Goal: Task Accomplishment & Management: Manage account settings

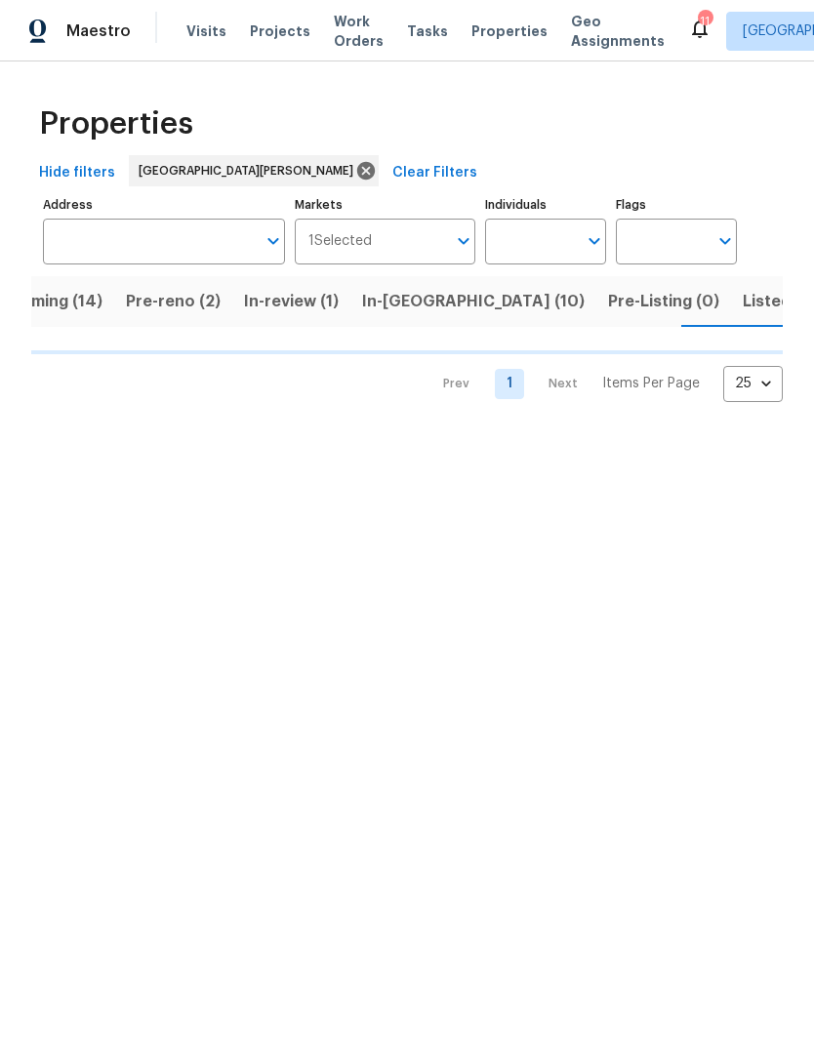
scroll to position [0, 56]
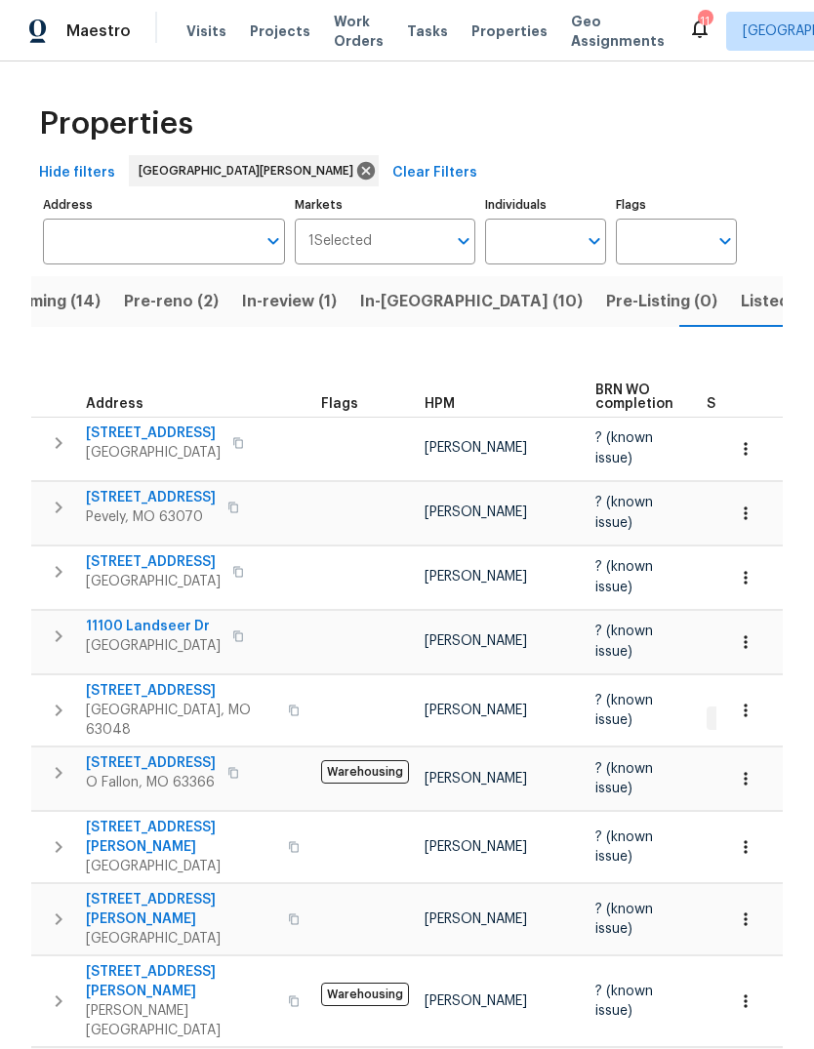
click at [182, 308] on span "Pre-reno (2)" at bounding box center [171, 301] width 95 height 27
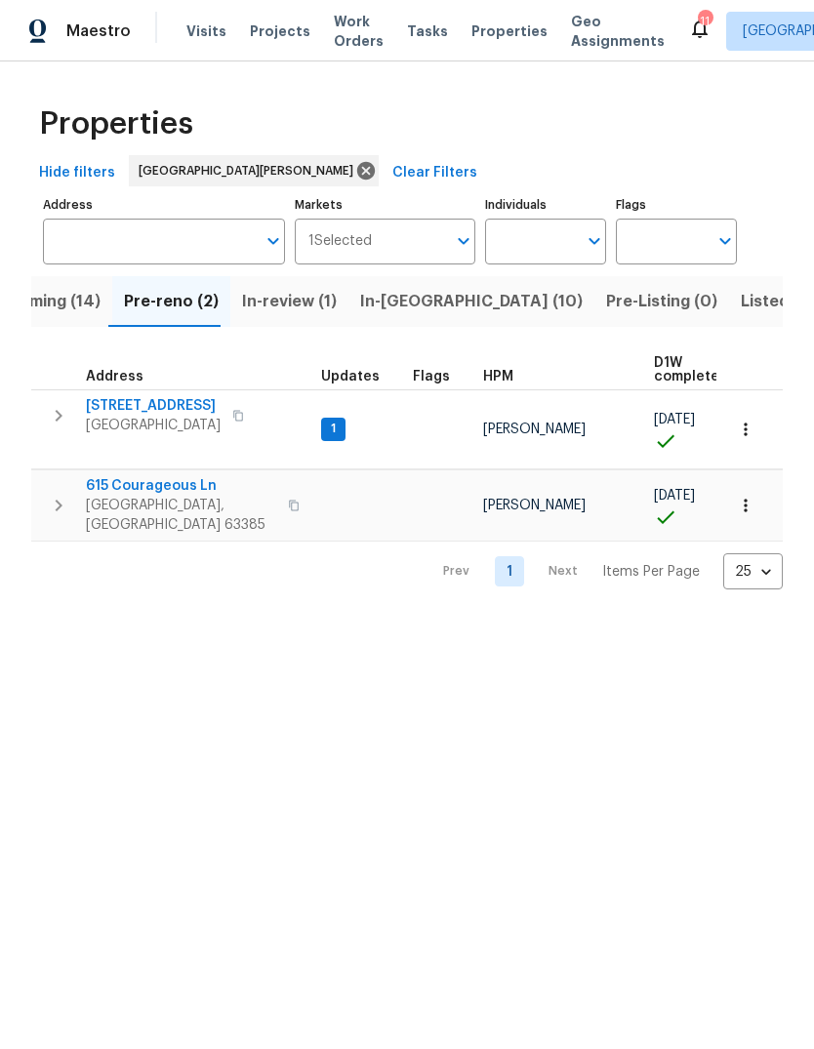
click at [171, 408] on span "[STREET_ADDRESS]" at bounding box center [153, 406] width 135 height 20
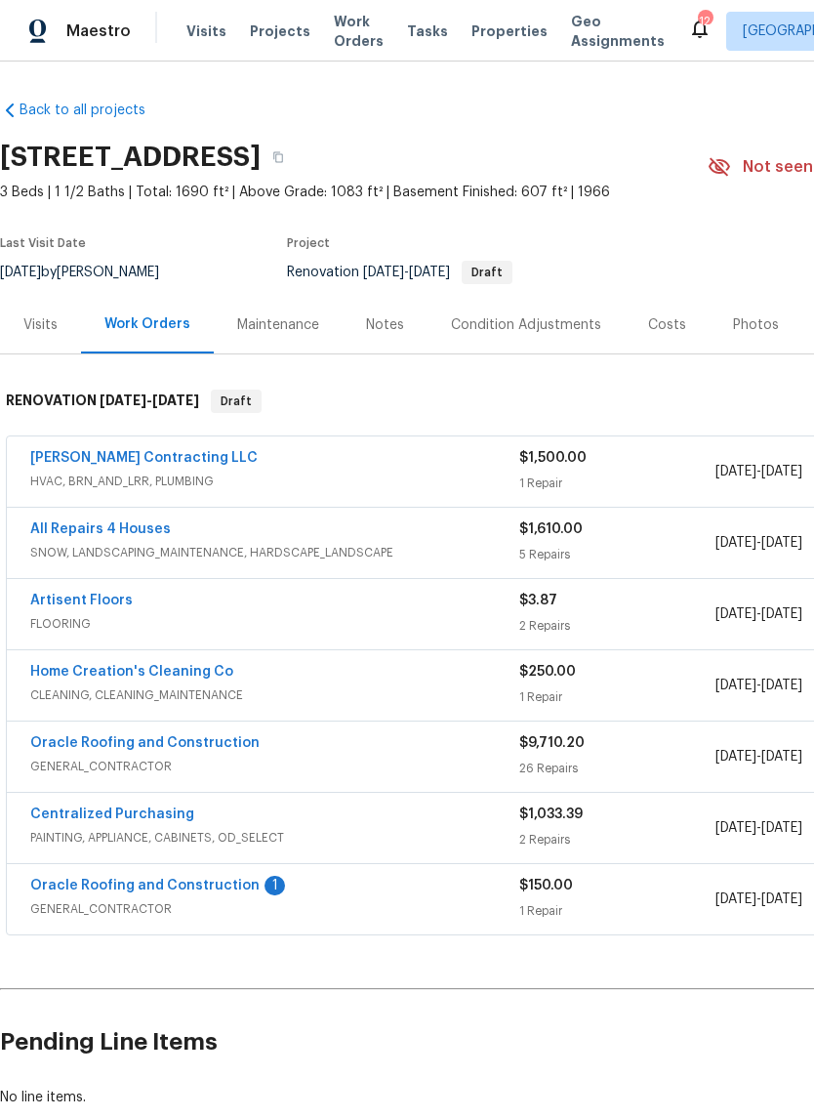
click at [225, 889] on link "Oracle Roofing and Construction" at bounding box center [144, 885] width 229 height 14
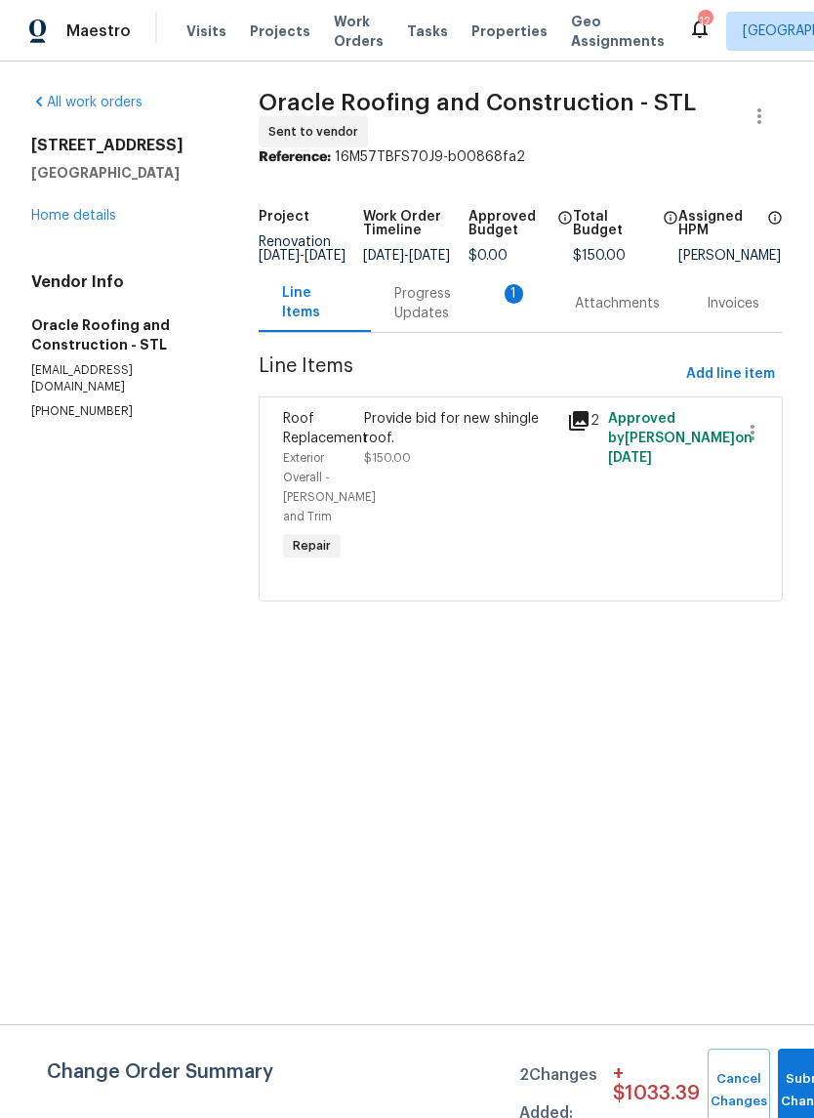
click at [452, 323] on div "Progress Updates 1" at bounding box center [461, 303] width 134 height 39
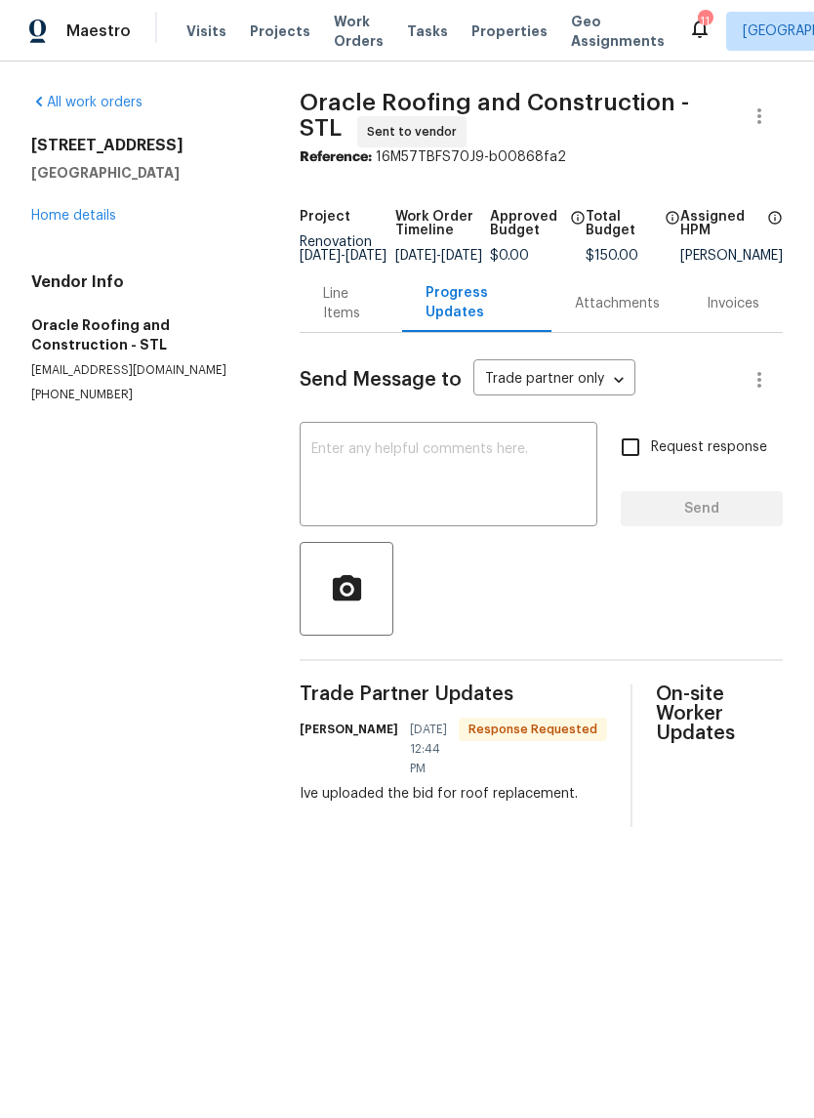
click at [340, 320] on div "Line Items" at bounding box center [350, 303] width 55 height 39
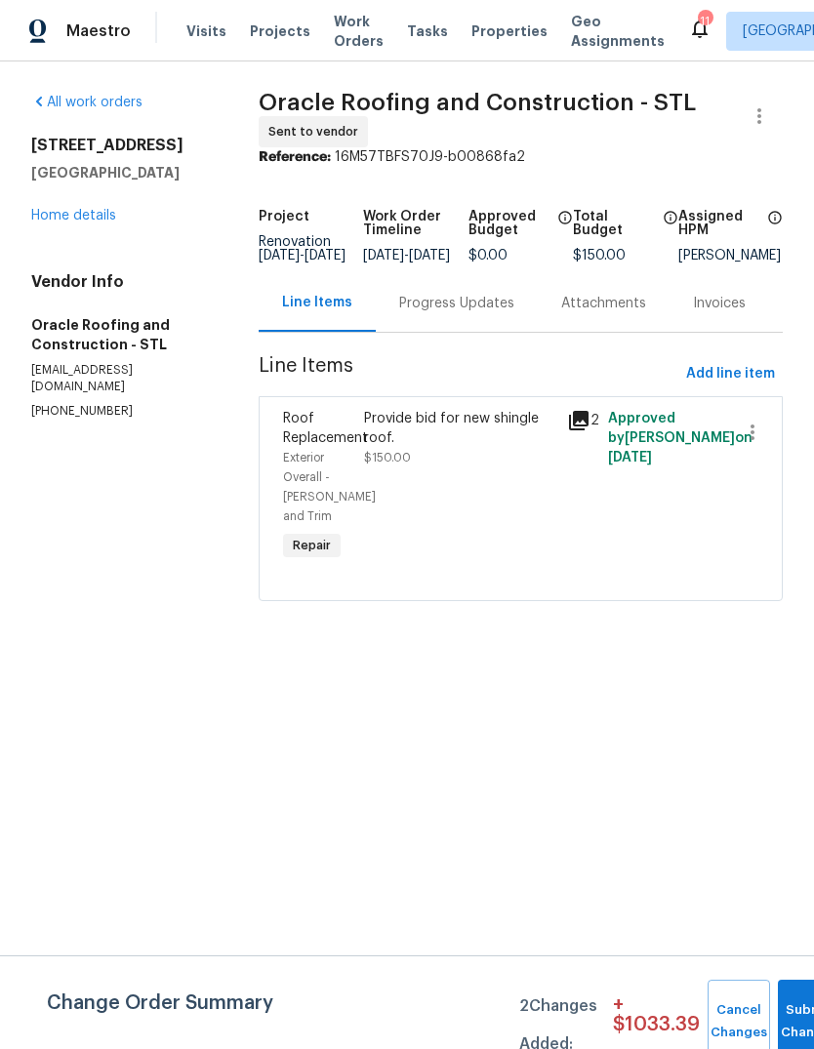
click at [489, 313] on div "Progress Updates" at bounding box center [456, 304] width 115 height 20
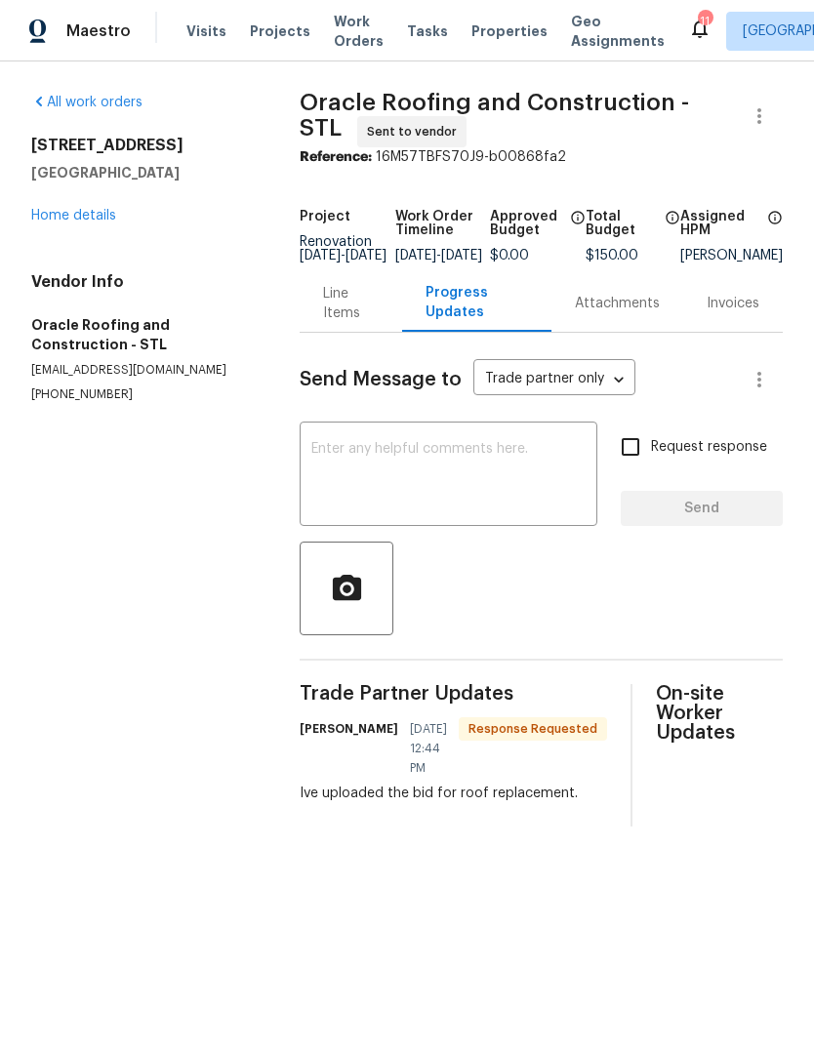
click at [466, 498] on textarea at bounding box center [448, 476] width 274 height 68
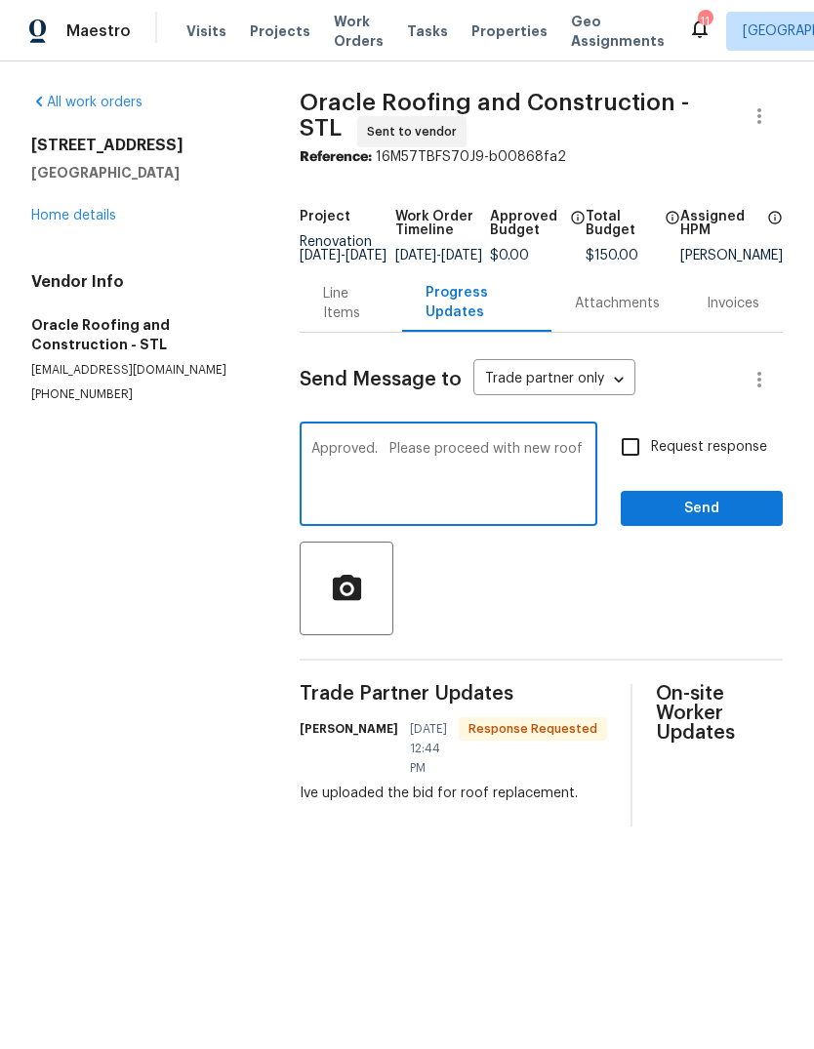
type textarea "Approved. Please proceed with new roof"
click at [758, 458] on span "Request response" at bounding box center [709, 447] width 116 height 20
click at [651, 462] on input "Request response" at bounding box center [630, 447] width 41 height 41
checkbox input "true"
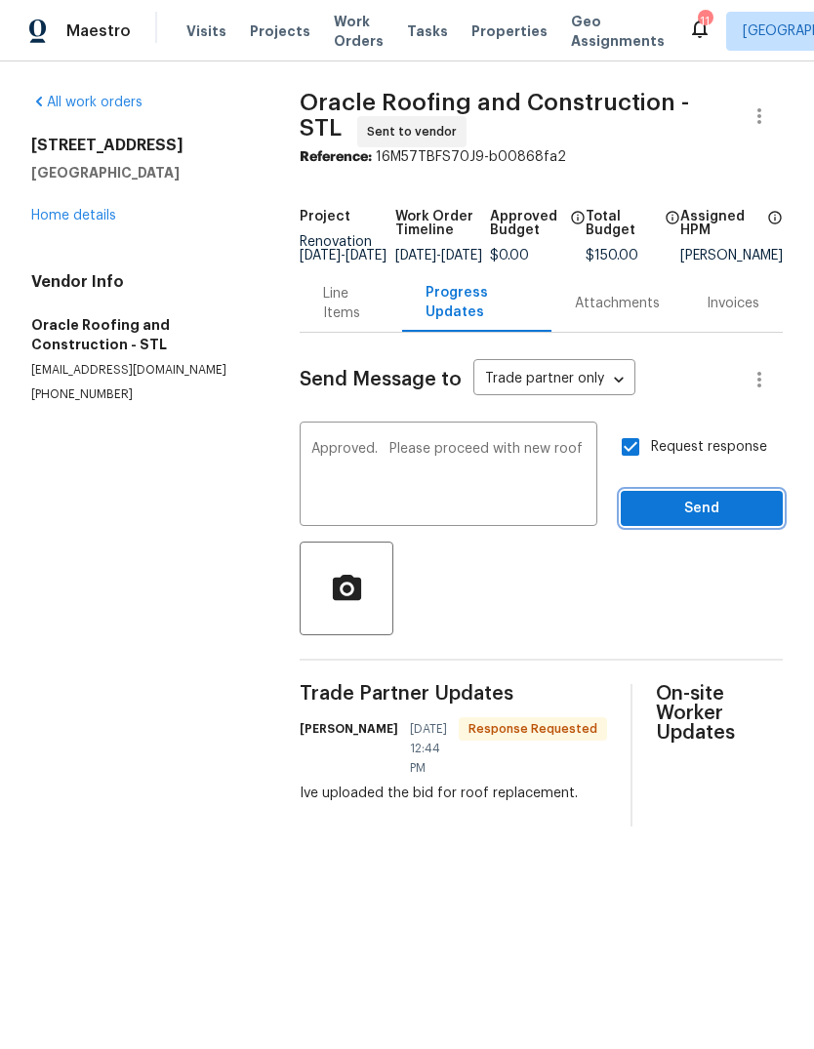
click at [757, 521] on span "Send" at bounding box center [701, 509] width 131 height 24
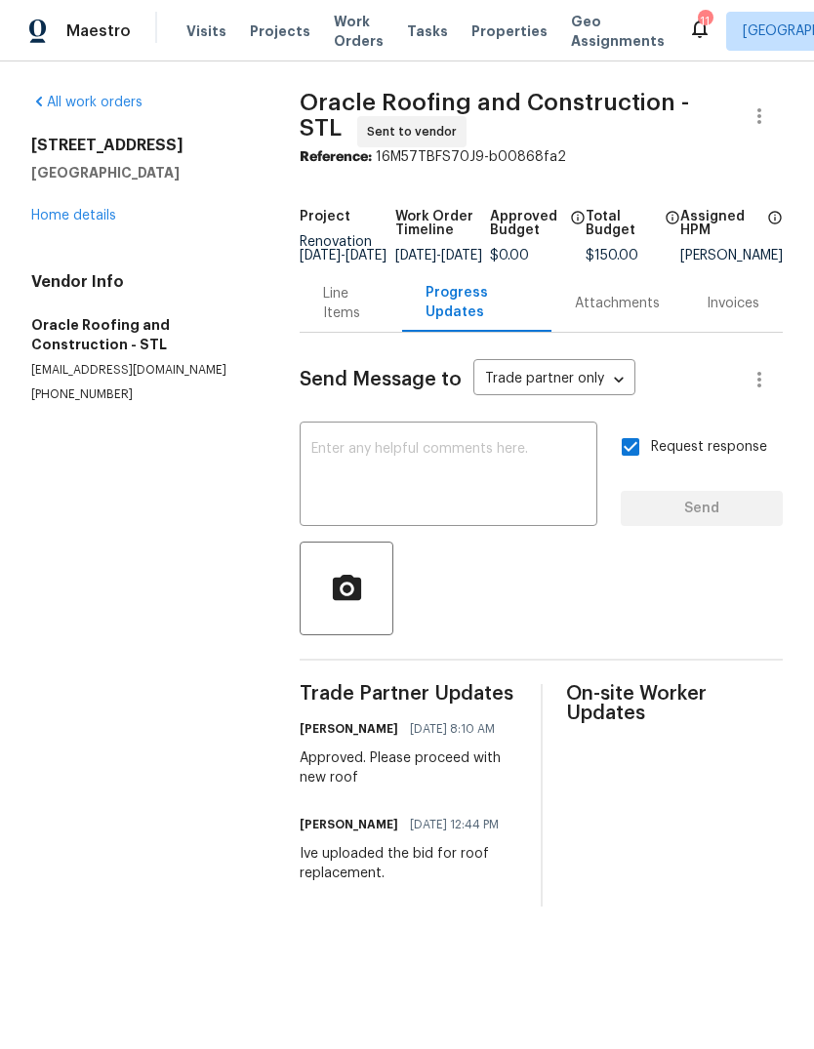
click at [339, 320] on div "Line Items" at bounding box center [350, 303] width 55 height 39
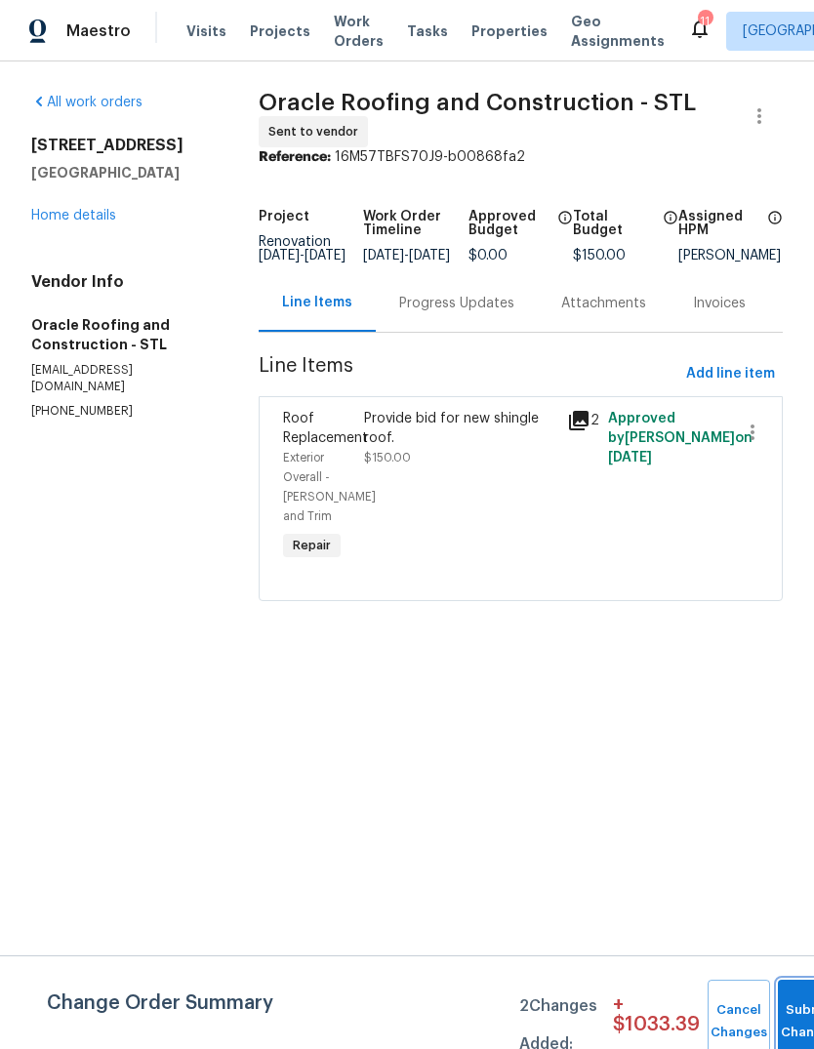
click at [792, 1021] on span "Submit Changes" at bounding box center [809, 1021] width 43 height 45
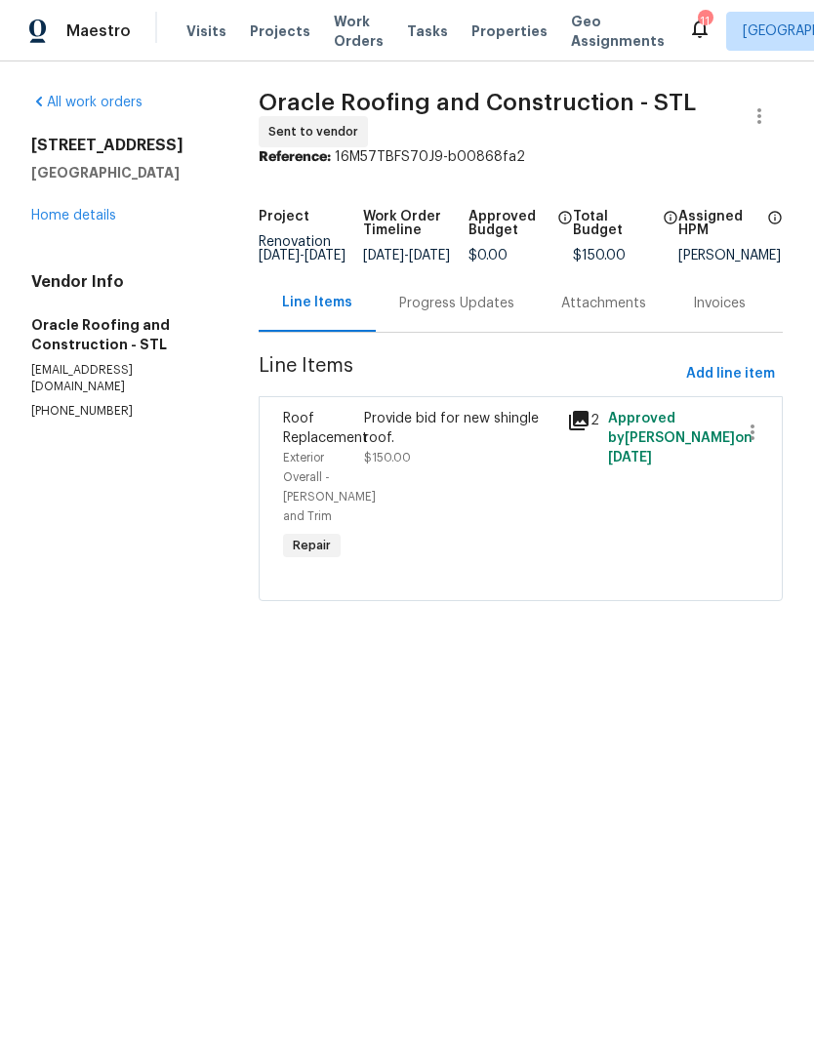
click at [81, 212] on link "Home details" at bounding box center [73, 216] width 85 height 14
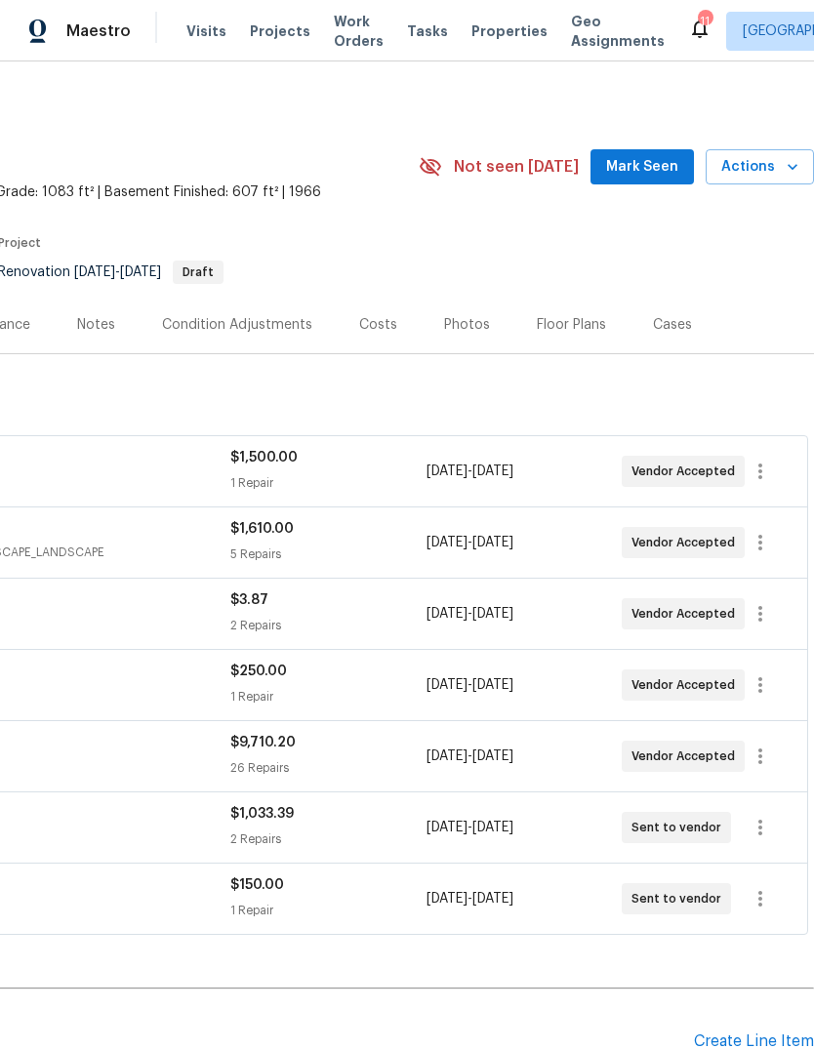
scroll to position [0, 289]
click at [663, 181] on button "Mark Seen" at bounding box center [641, 167] width 103 height 36
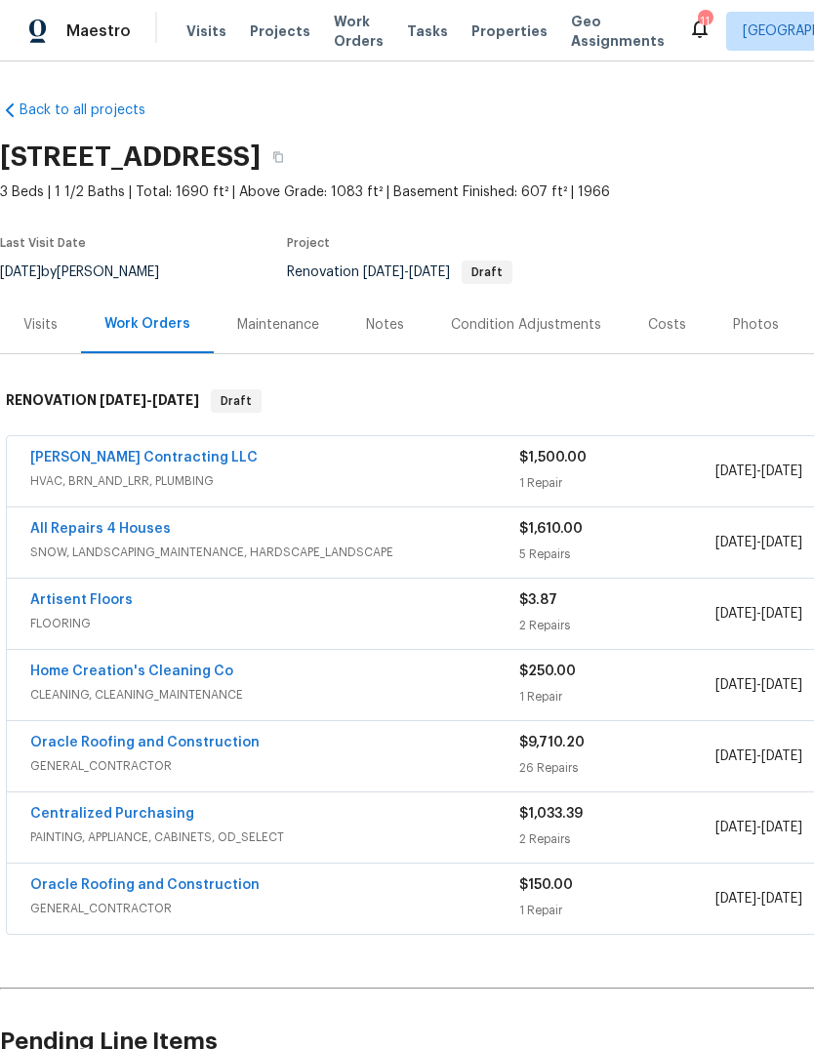
scroll to position [0, 0]
